Goal: Task Accomplishment & Management: Use online tool/utility

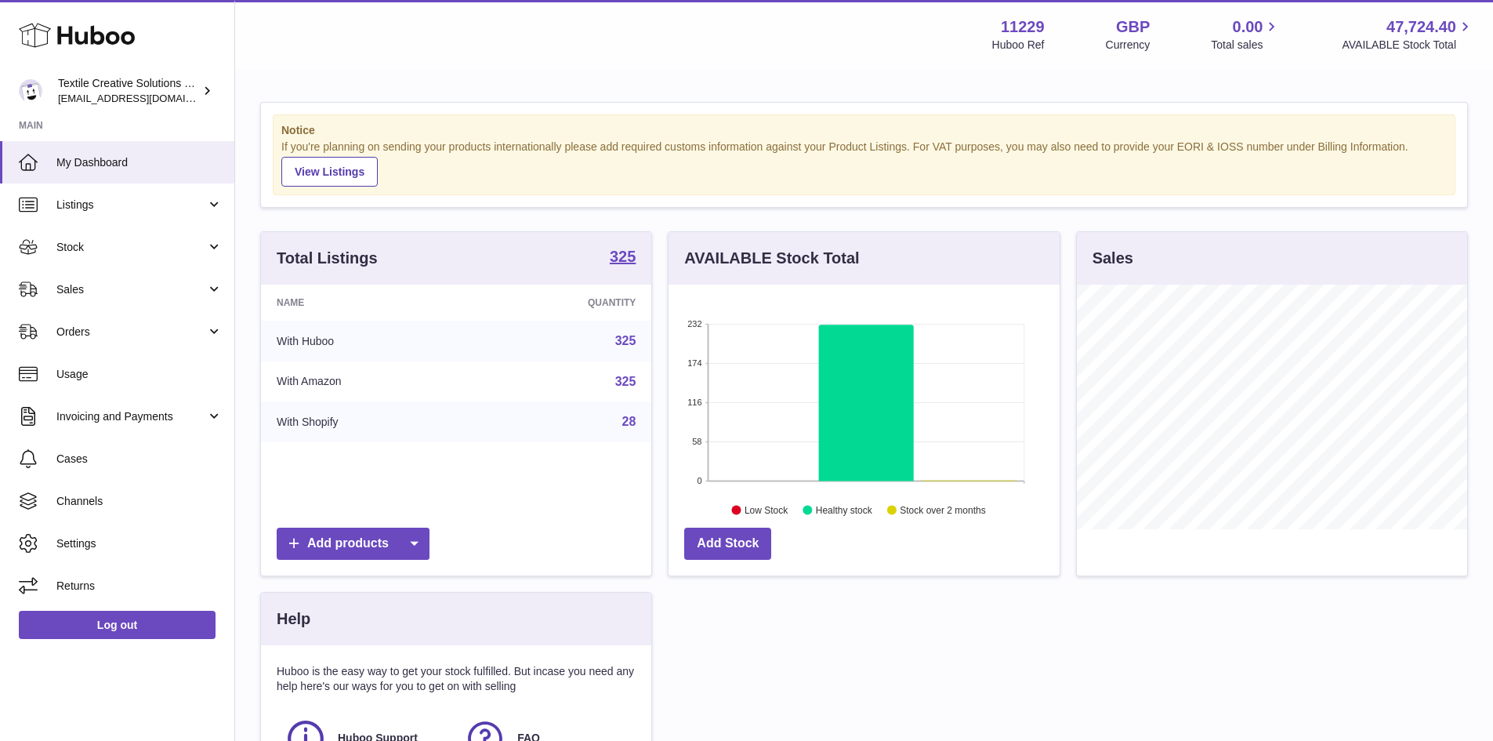
scroll to position [245, 391]
click at [108, 282] on span "Sales" at bounding box center [131, 289] width 150 height 15
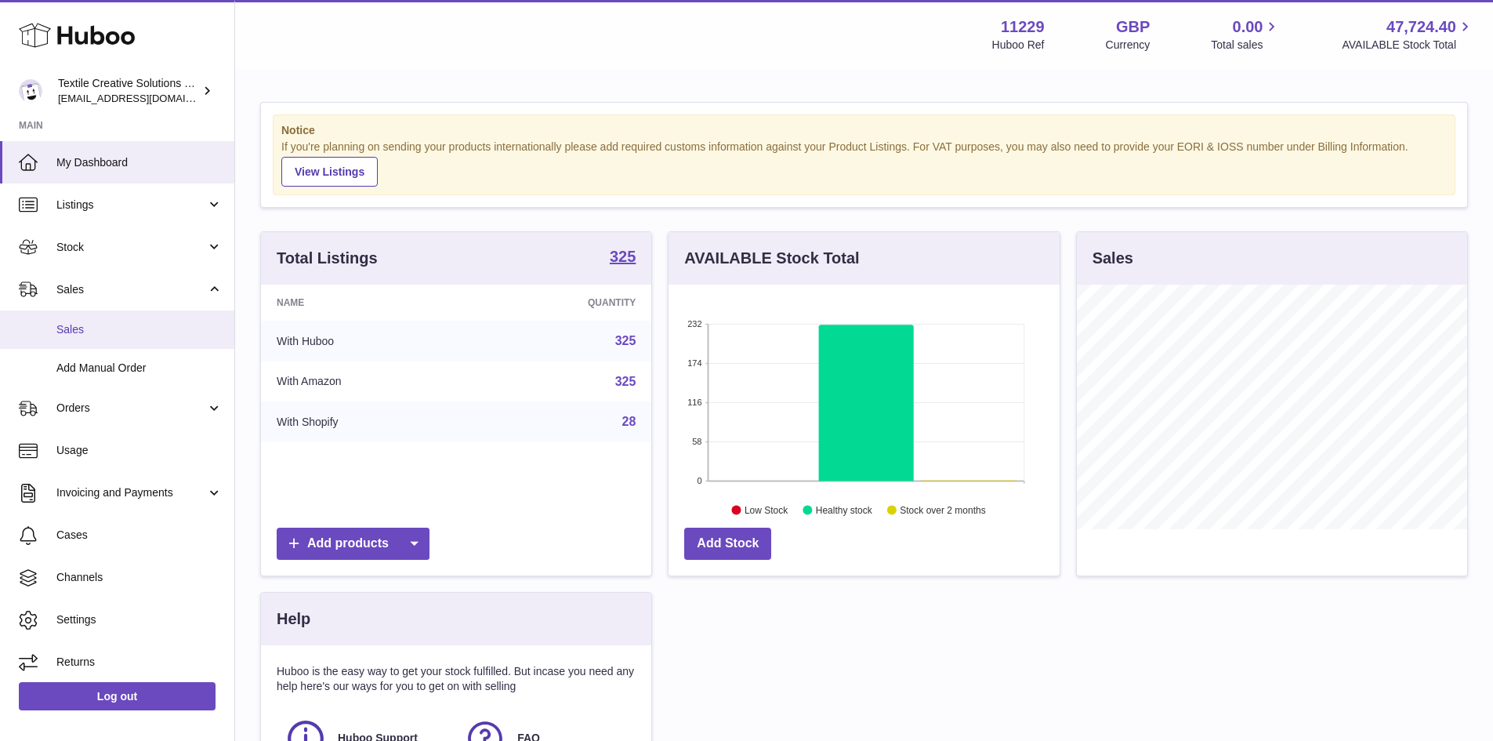
click at [114, 340] on link "Sales" at bounding box center [117, 329] width 234 height 38
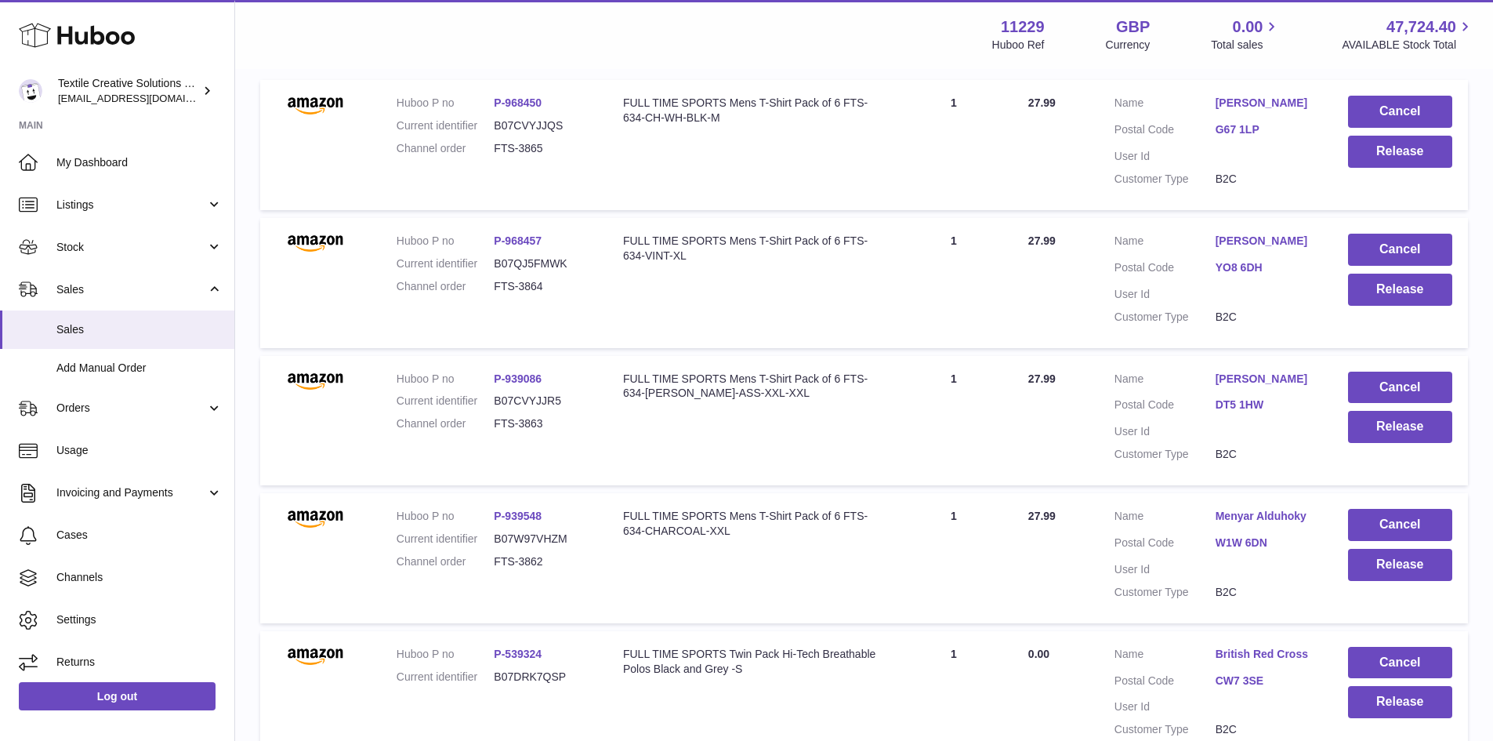
scroll to position [235, 0]
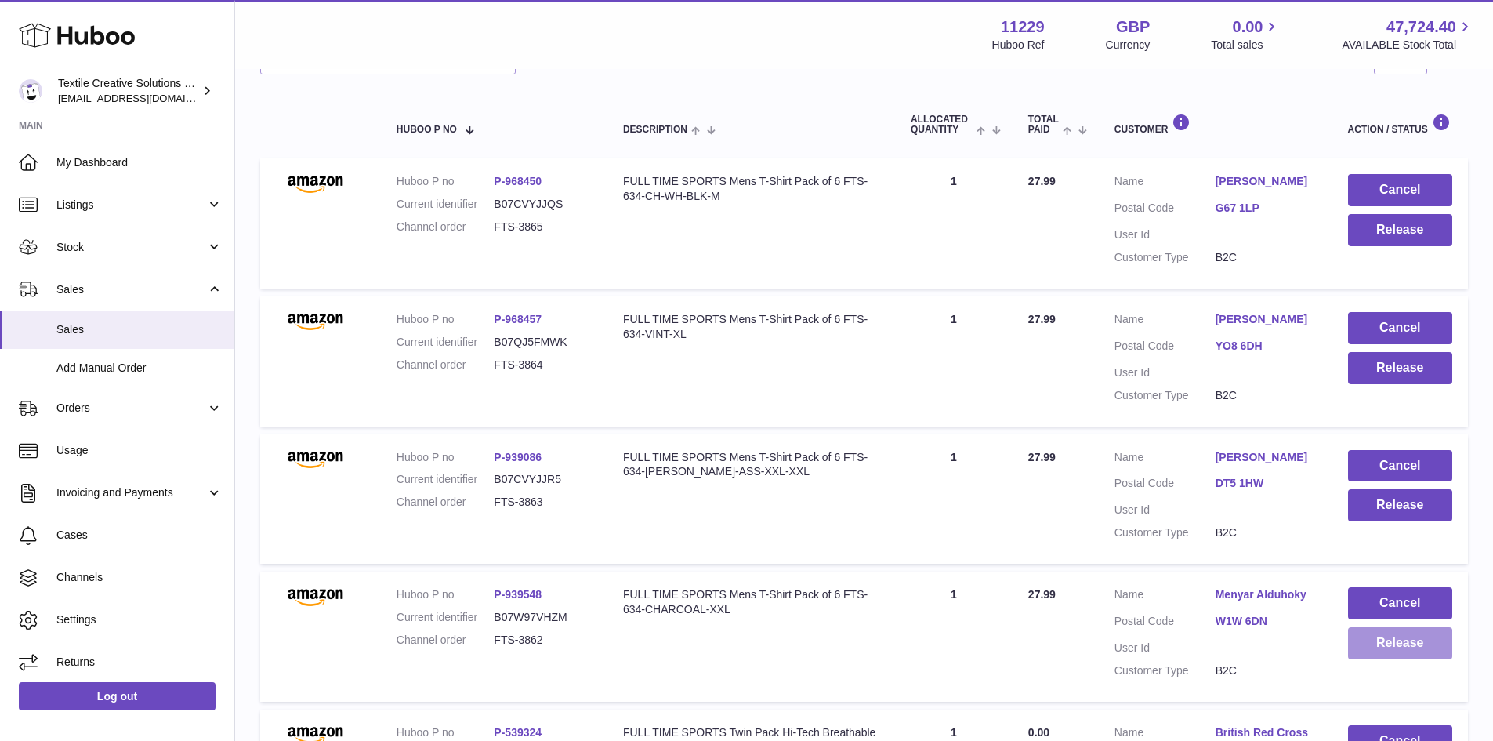
click at [1394, 646] on button "Release" at bounding box center [1400, 643] width 104 height 32
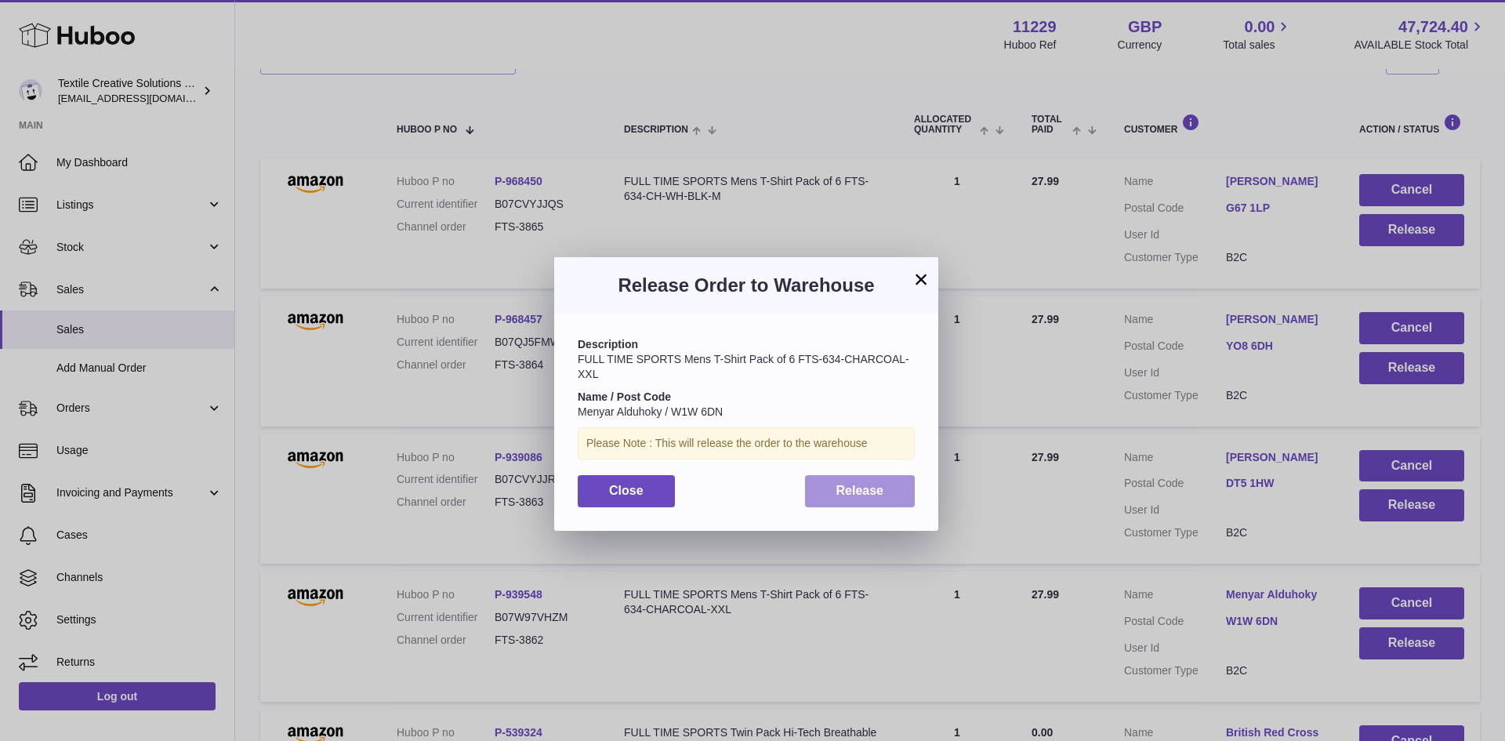
click at [854, 479] on button "Release" at bounding box center [860, 491] width 111 height 32
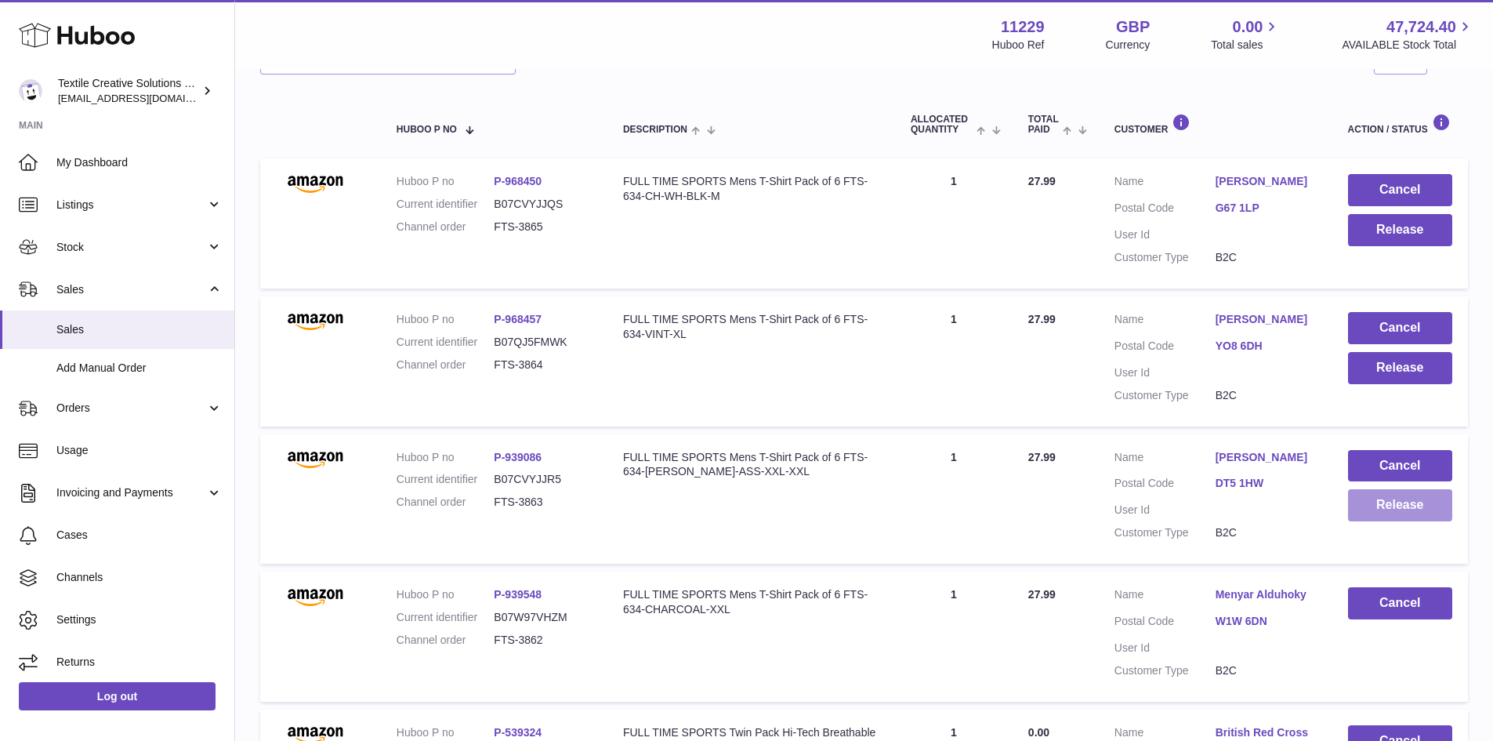
click at [1393, 512] on button "Release" at bounding box center [1400, 505] width 104 height 32
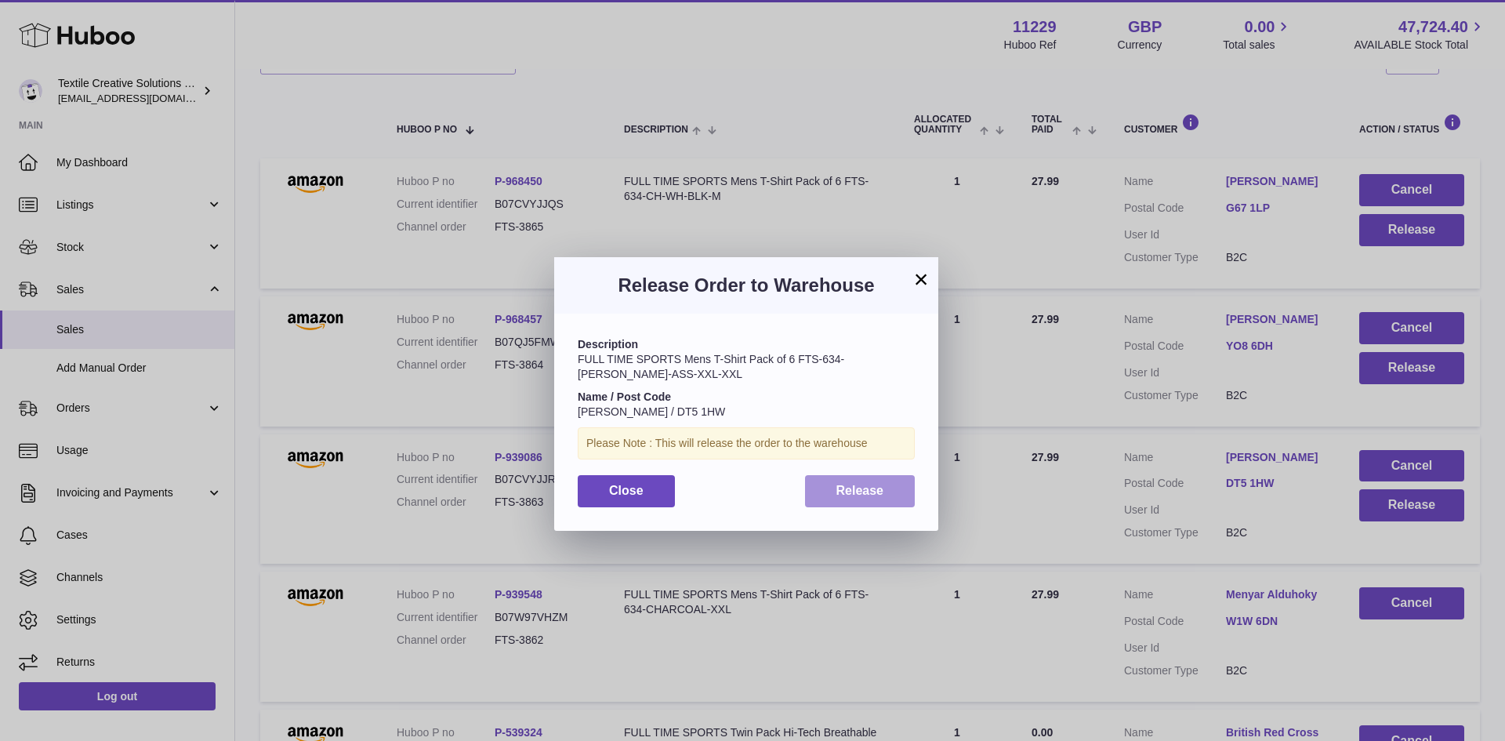
click at [861, 498] on button "Release" at bounding box center [860, 491] width 111 height 32
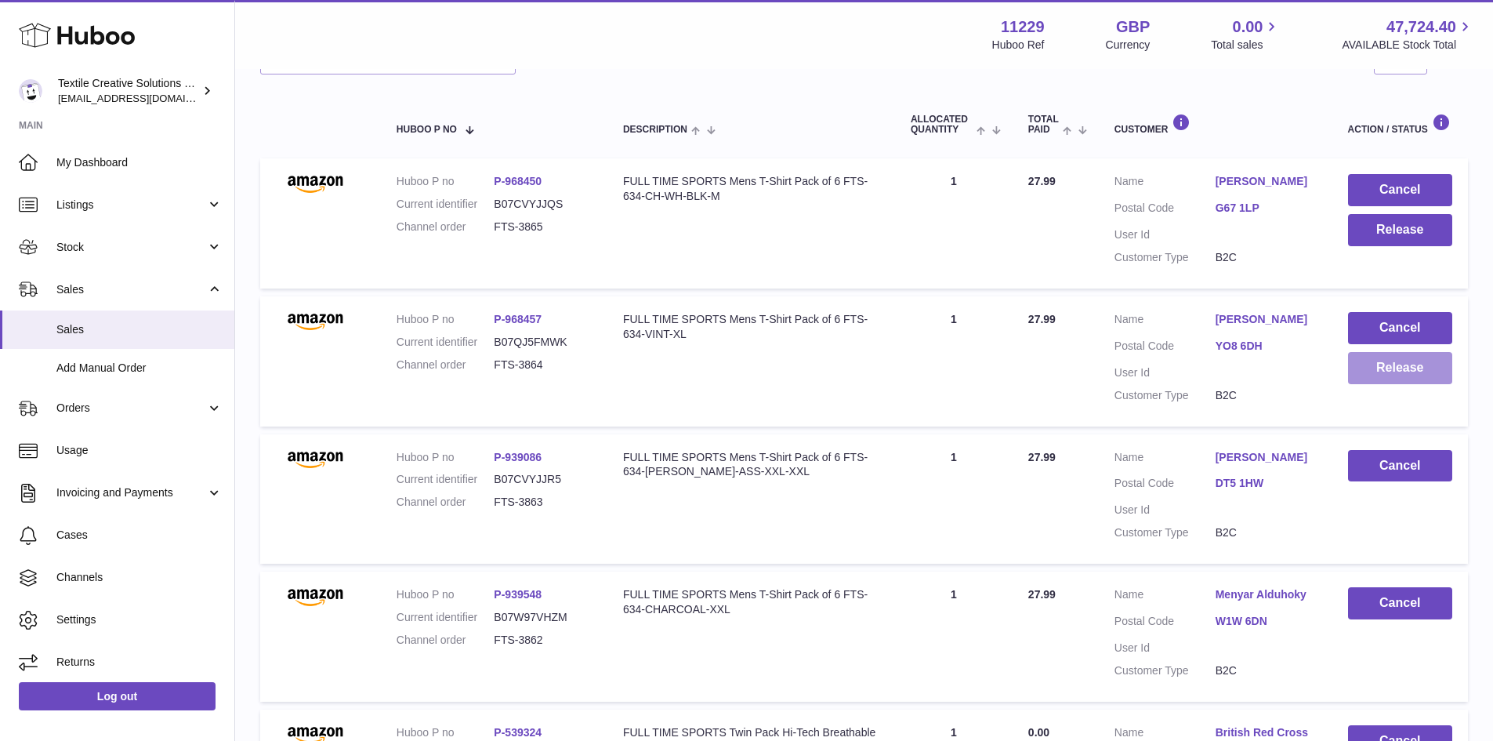
click at [1426, 372] on button "Release" at bounding box center [1400, 368] width 104 height 32
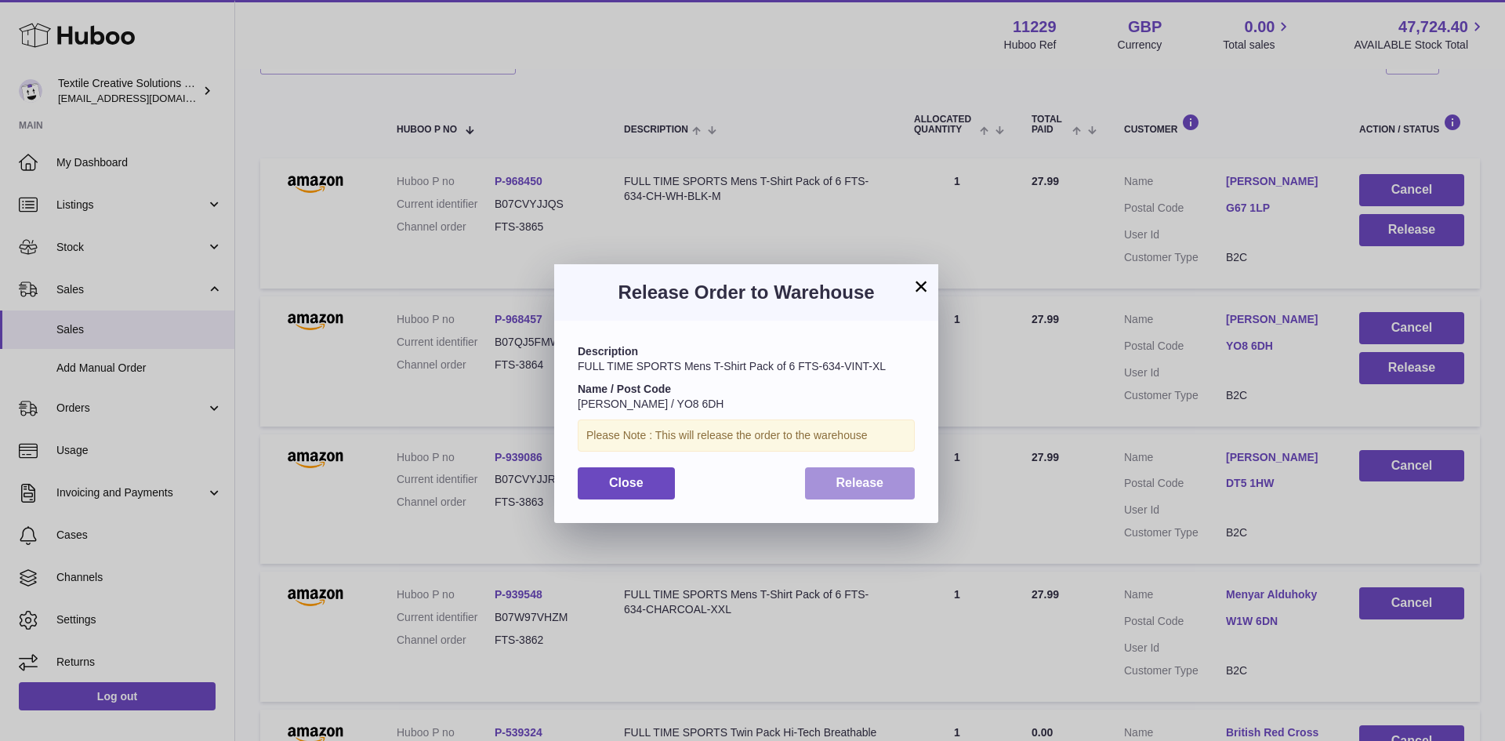
click at [878, 491] on button "Release" at bounding box center [860, 483] width 111 height 32
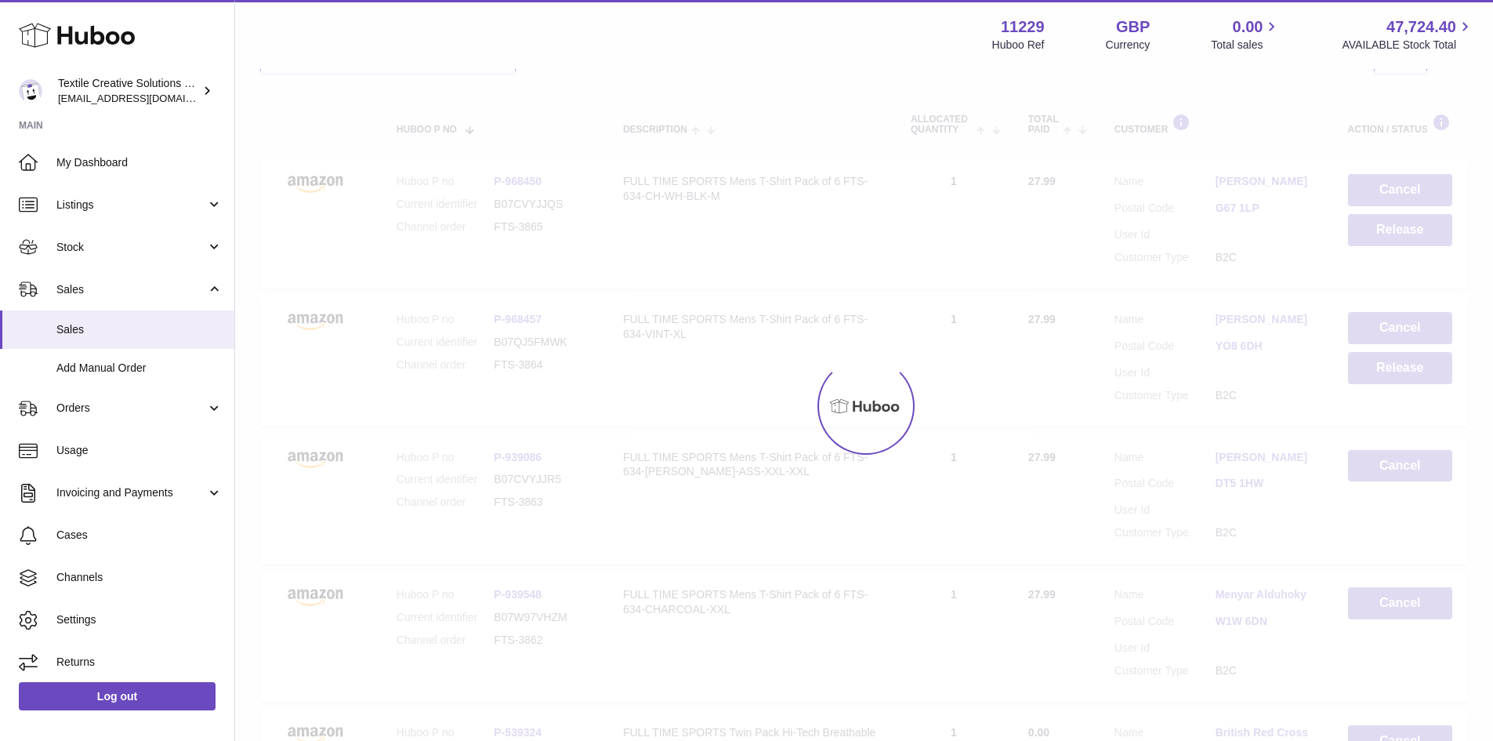
click at [1415, 235] on div at bounding box center [864, 406] width 1258 height 670
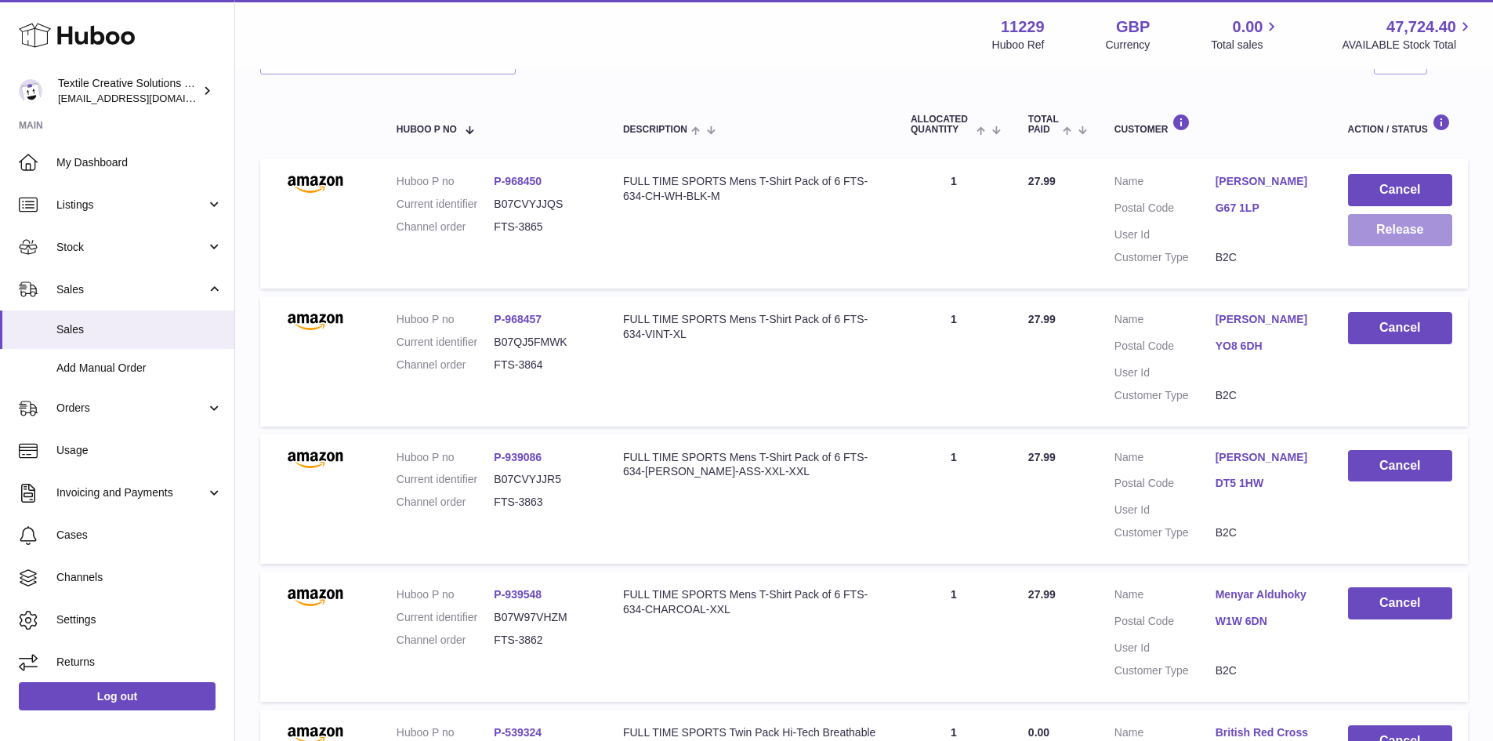
click at [1415, 235] on button "Release" at bounding box center [1400, 230] width 104 height 32
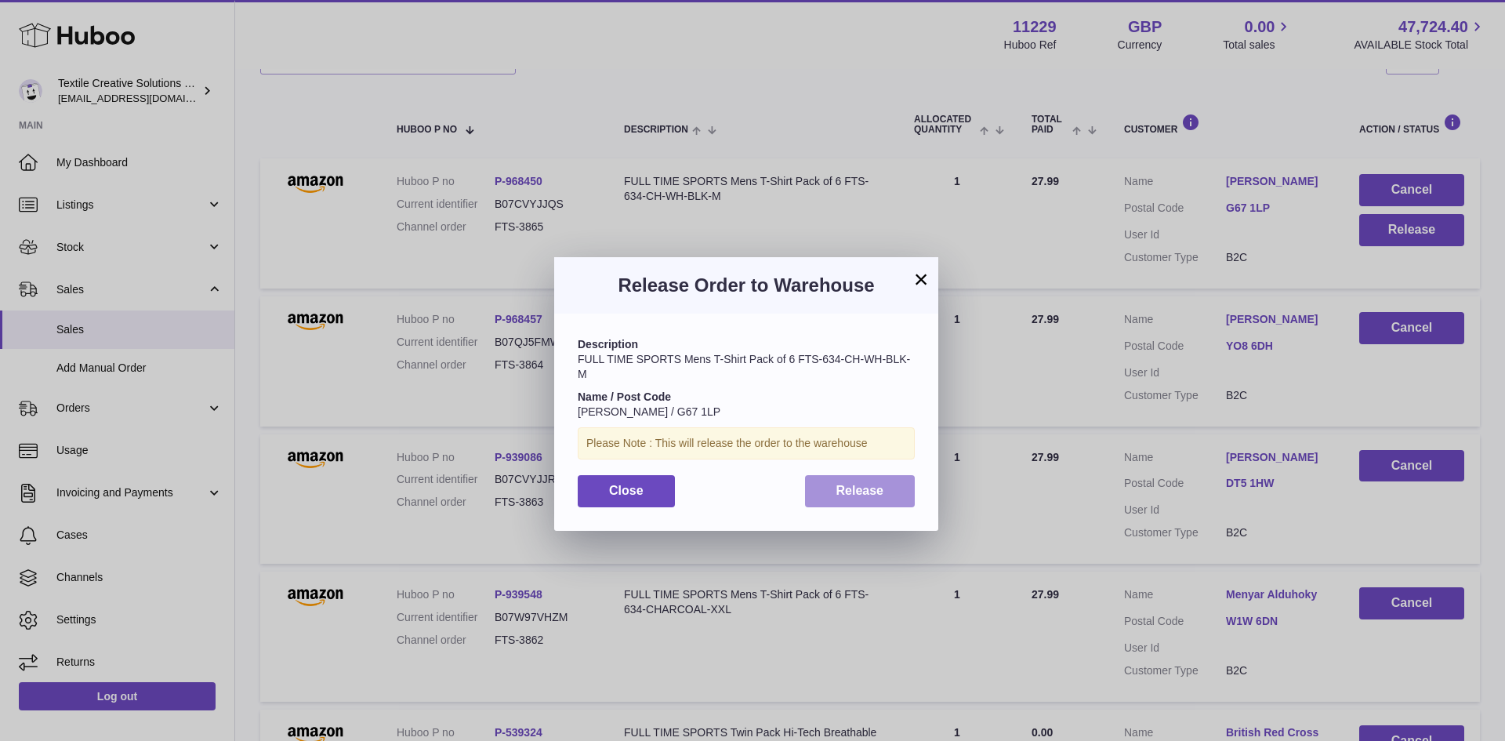
click at [884, 492] on button "Release" at bounding box center [860, 491] width 111 height 32
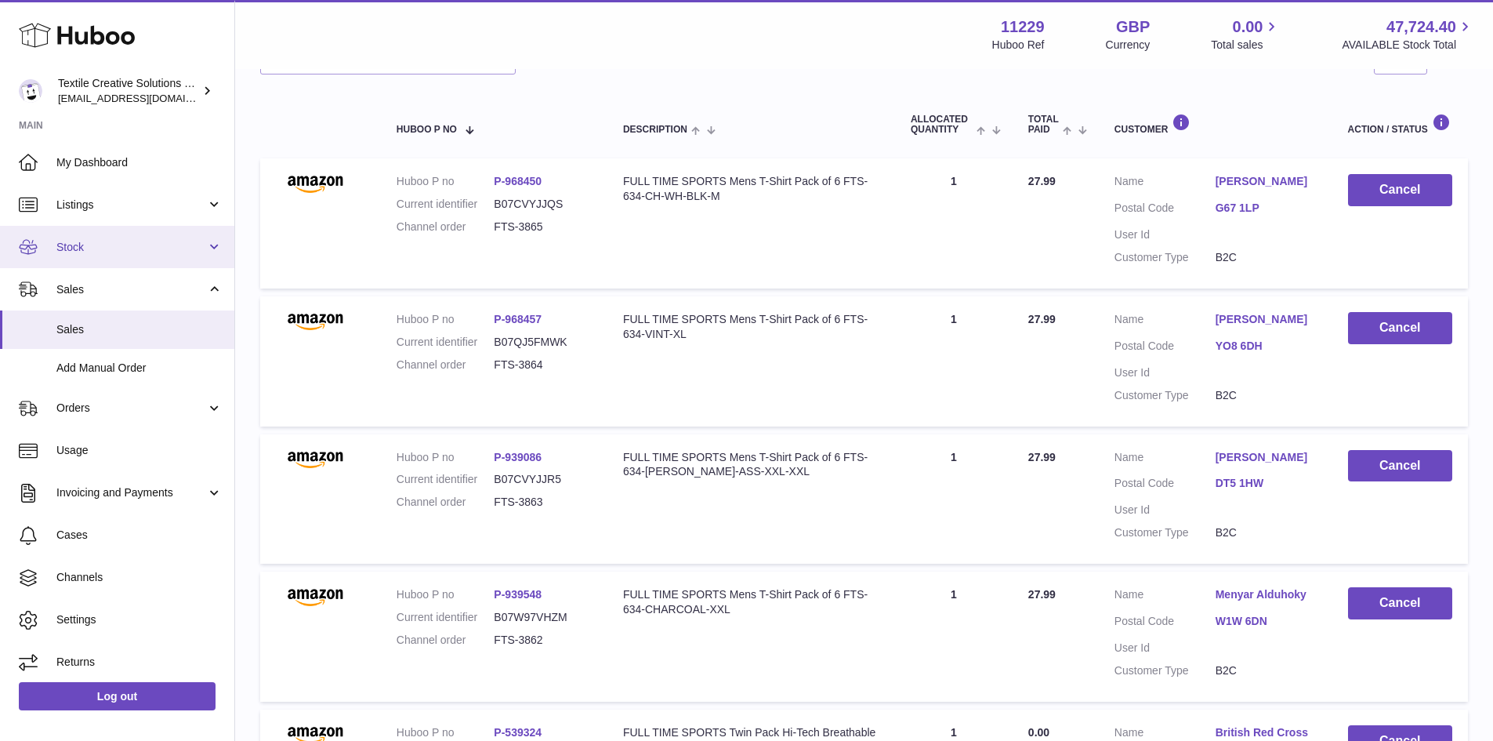
click at [162, 246] on span "Stock" at bounding box center [131, 247] width 150 height 15
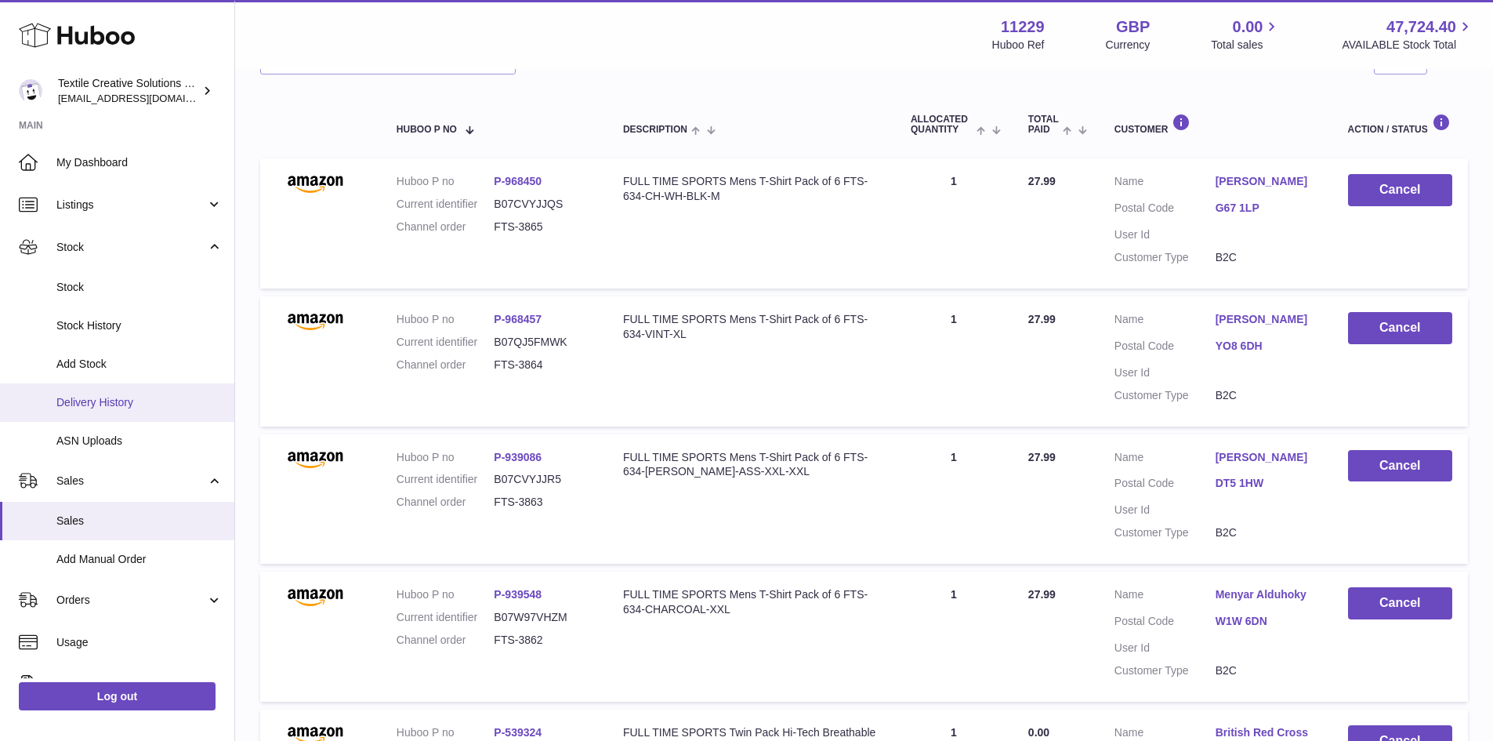
click at [115, 393] on link "Delivery History" at bounding box center [117, 402] width 234 height 38
